Goal: Task Accomplishment & Management: Manage account settings

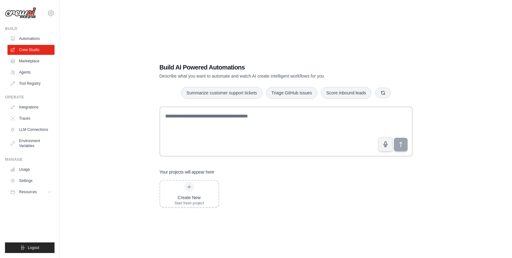
click at [271, 21] on div "Build AI Powered Automations Describe what you want to automate and watch AI cr…" at bounding box center [286, 135] width 433 height 258
click at [31, 130] on link "LLM Connections" at bounding box center [31, 130] width 47 height 10
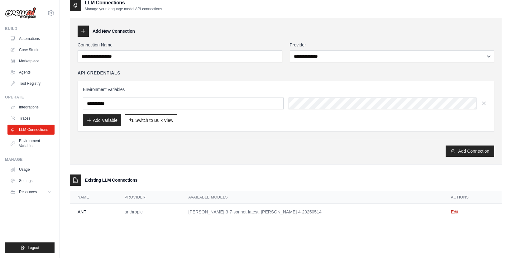
scroll to position [12, 0]
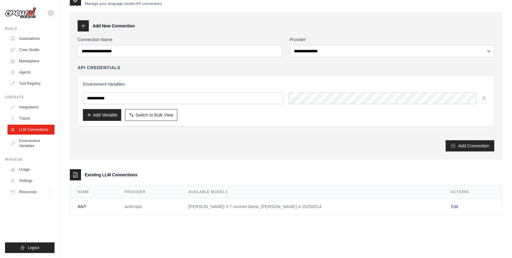
drag, startPoint x: 445, startPoint y: 210, endPoint x: 445, endPoint y: 206, distance: 3.4
click at [445, 210] on td "Edit" at bounding box center [473, 207] width 58 height 17
click at [451, 206] on link "Edit" at bounding box center [454, 206] width 7 height 5
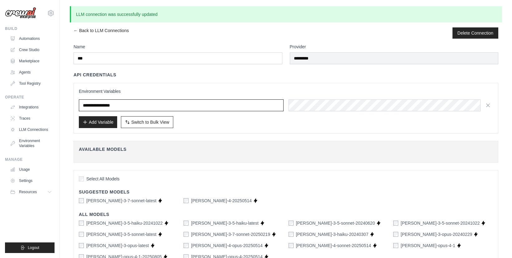
drag, startPoint x: 130, startPoint y: 103, endPoint x: 38, endPoint y: 99, distance: 92.1
click at [38, 99] on div "[EMAIL_ADDRESS][DOMAIN_NAME] Settings Build Automations Crew Studio" at bounding box center [256, 164] width 512 height 329
click at [156, 106] on input "**********" at bounding box center [181, 105] width 205 height 12
drag, startPoint x: 142, startPoint y: 106, endPoint x: 54, endPoint y: 88, distance: 89.4
click at [55, 88] on div "[EMAIL_ADDRESS][DOMAIN_NAME] Settings Build Automations Crew Studio" at bounding box center [256, 164] width 512 height 329
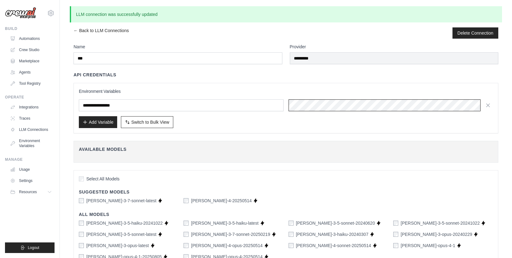
scroll to position [0, 104]
click at [487, 112] on div "**********" at bounding box center [286, 108] width 414 height 40
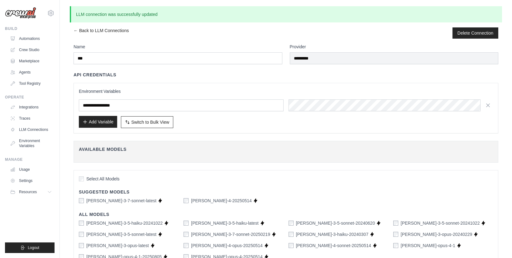
click at [112, 122] on button "Add Variable" at bounding box center [98, 122] width 38 height 12
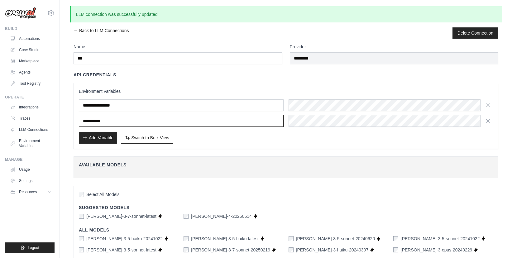
click at [113, 122] on input "text" at bounding box center [181, 121] width 205 height 12
click at [117, 119] on input "text" at bounding box center [181, 121] width 205 height 12
click at [118, 119] on input "text" at bounding box center [181, 121] width 205 height 12
type input "*"
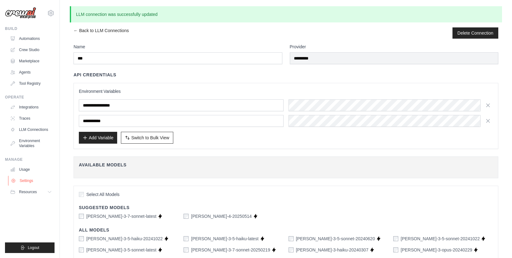
click at [29, 181] on link "Settings" at bounding box center [31, 181] width 47 height 10
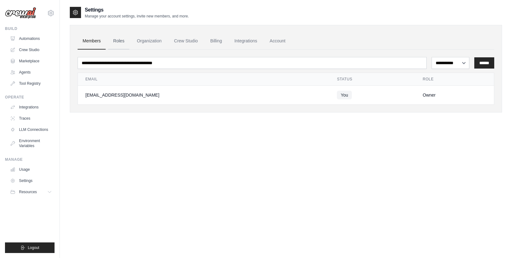
click at [120, 45] on link "Roles" at bounding box center [118, 41] width 21 height 17
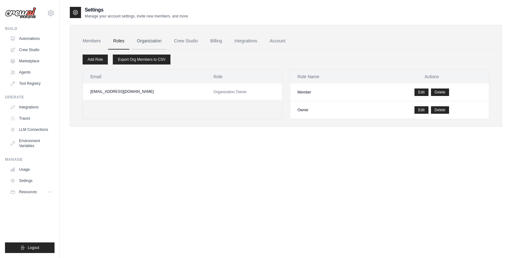
click at [146, 44] on link "Organization" at bounding box center [149, 41] width 35 height 17
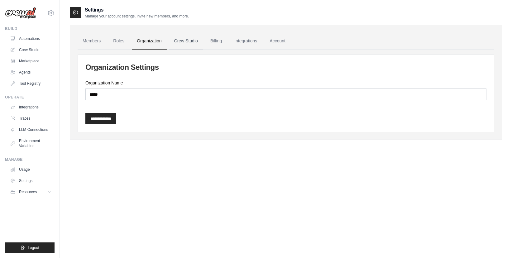
click at [192, 43] on link "Crew Studio" at bounding box center [186, 41] width 34 height 17
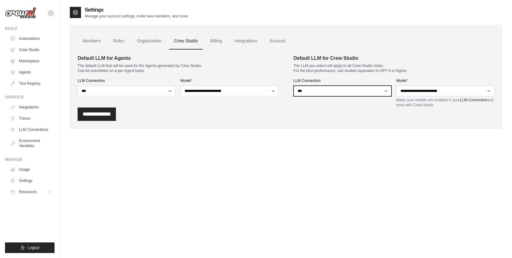
click at [385, 90] on select "**********" at bounding box center [343, 91] width 98 height 11
select select
click at [294, 86] on select "**********" at bounding box center [343, 91] width 98 height 11
drag, startPoint x: 381, startPoint y: 88, endPoint x: 326, endPoint y: 95, distance: 55.4
click at [326, 95] on select "**********" at bounding box center [343, 91] width 98 height 11
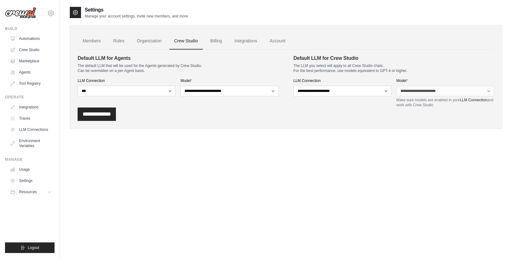
click at [122, 192] on div "Settings Manage your account settings, invite new members, and more. Members Ro…" at bounding box center [286, 135] width 433 height 258
click at [206, 43] on link "Billing" at bounding box center [217, 41] width 22 height 17
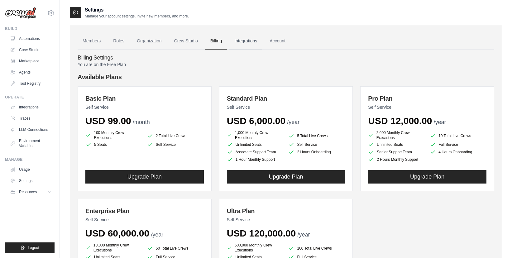
click at [243, 41] on link "Integrations" at bounding box center [246, 41] width 33 height 17
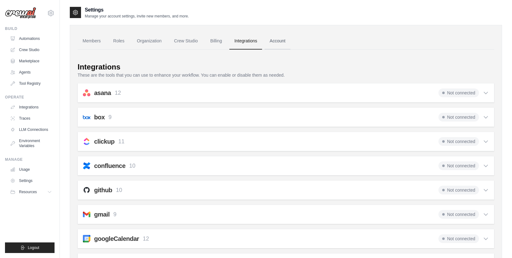
click at [278, 45] on link "Account" at bounding box center [278, 41] width 26 height 17
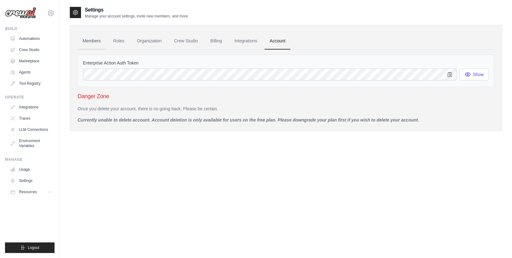
click at [87, 38] on link "Members" at bounding box center [92, 41] width 28 height 17
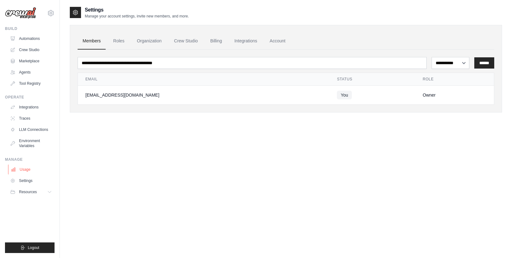
click at [28, 167] on link "Usage" at bounding box center [31, 170] width 47 height 10
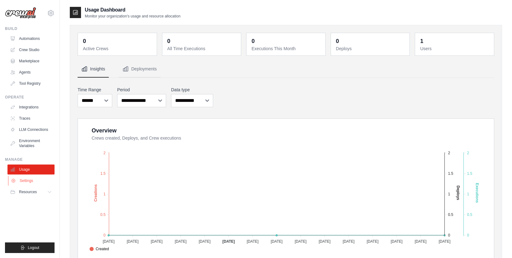
click at [20, 181] on link "Settings" at bounding box center [31, 181] width 47 height 10
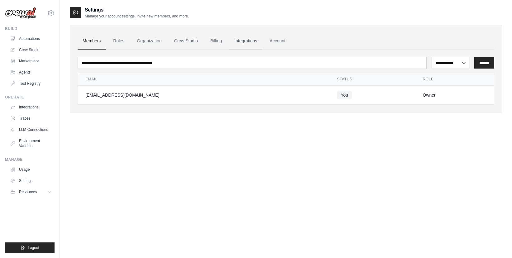
click at [245, 41] on link "Integrations" at bounding box center [246, 41] width 33 height 17
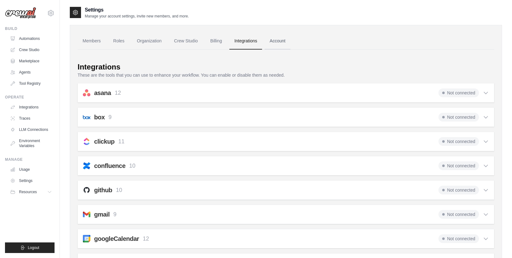
click at [275, 41] on link "Account" at bounding box center [278, 41] width 26 height 17
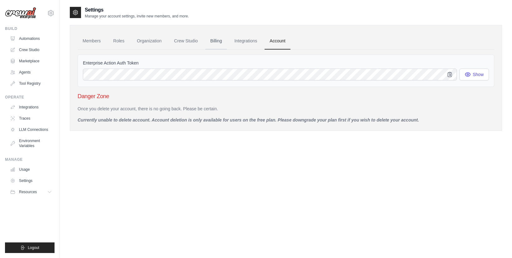
click at [215, 38] on link "Billing" at bounding box center [217, 41] width 22 height 17
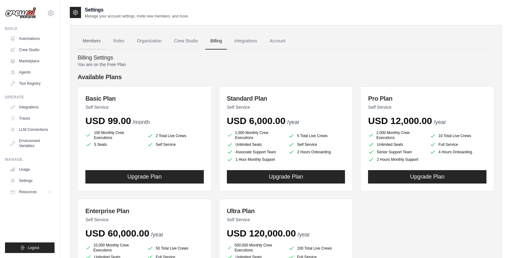
click at [93, 39] on link "Members" at bounding box center [92, 41] width 28 height 17
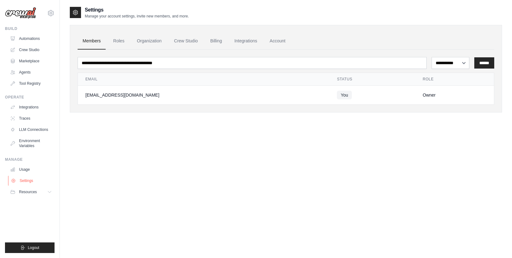
click at [19, 181] on link "Settings" at bounding box center [31, 181] width 47 height 10
click at [32, 191] on span "Resources" at bounding box center [29, 192] width 18 height 5
click at [24, 210] on span "GitHub" at bounding box center [28, 212] width 12 height 5
